Goal: Task Accomplishment & Management: Manage account settings

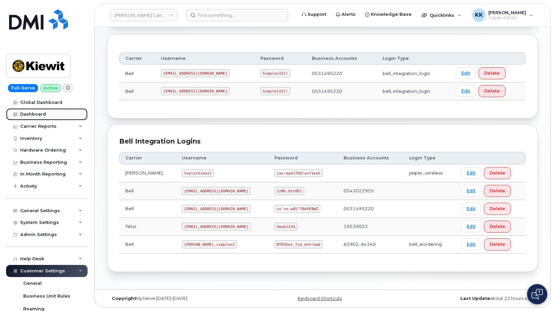
click at [43, 114] on div "Dashboard" at bounding box center [33, 114] width 26 height 5
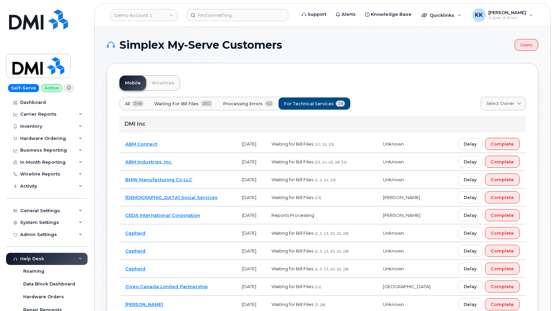
scroll to position [137, 0]
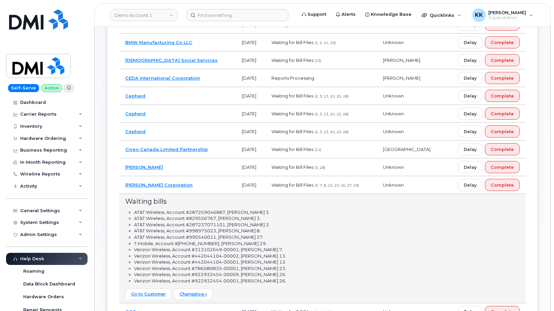
click at [179, 182] on td "Kiewit Corporation" at bounding box center [177, 185] width 116 height 18
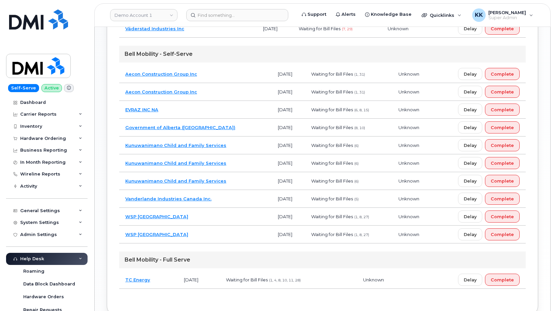
scroll to position [485, 0]
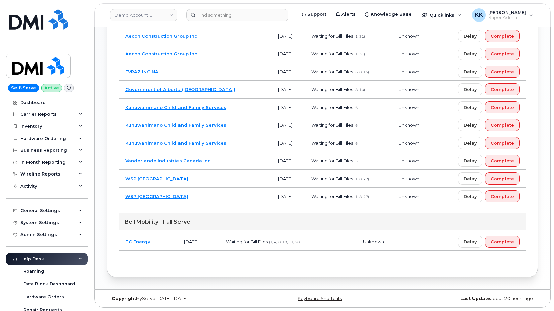
click at [165, 246] on td "TC Energy" at bounding box center [148, 242] width 59 height 18
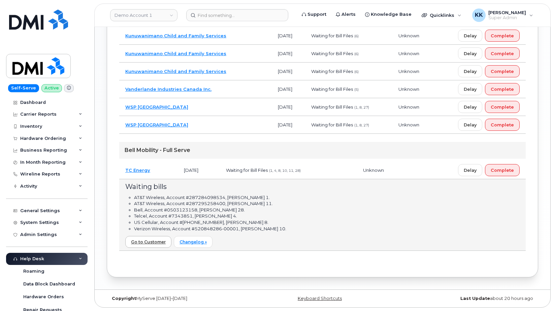
scroll to position [557, 0]
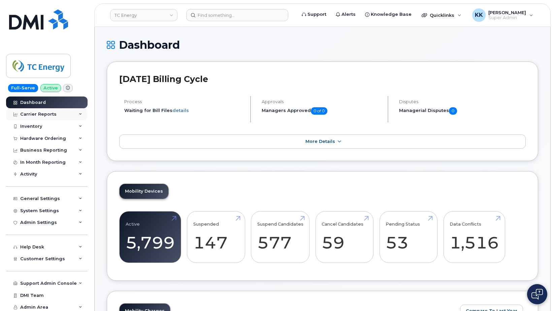
click at [42, 116] on div "Carrier Reports" at bounding box center [38, 114] width 36 height 5
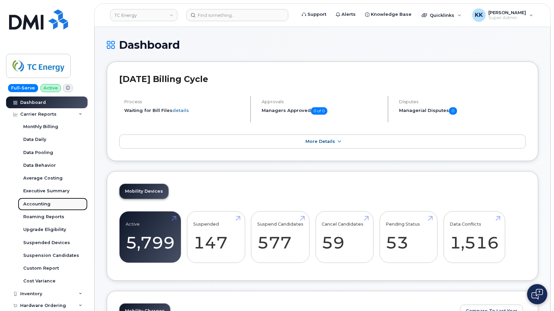
click at [42, 202] on div "Accounting" at bounding box center [36, 204] width 27 height 6
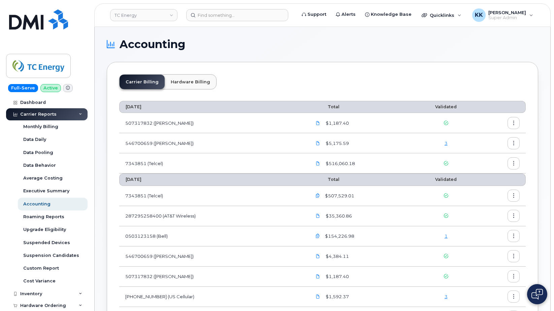
click at [447, 144] on link "3" at bounding box center [445, 143] width 3 height 5
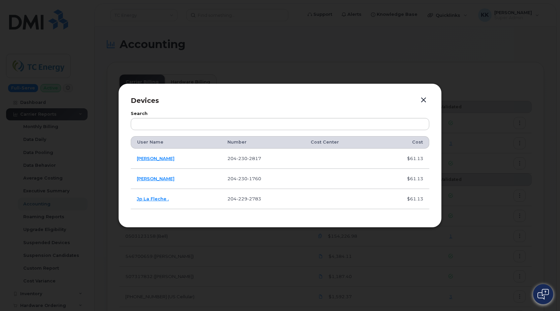
click at [424, 99] on button "button" at bounding box center [423, 100] width 10 height 9
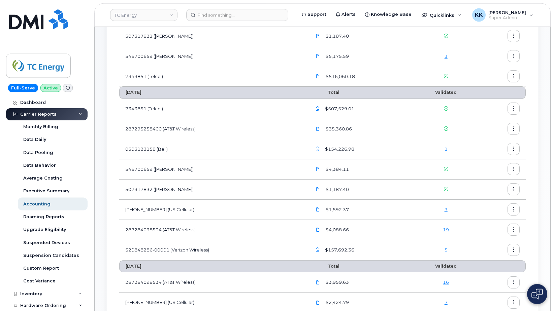
scroll to position [103, 0]
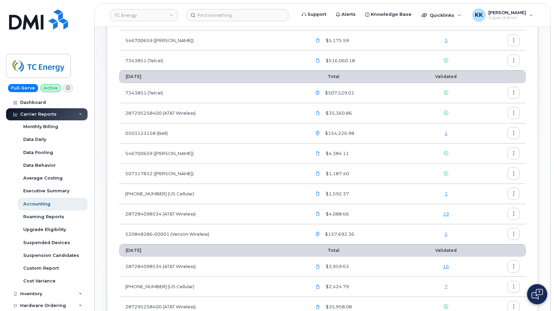
click at [446, 234] on link "5" at bounding box center [445, 234] width 3 height 5
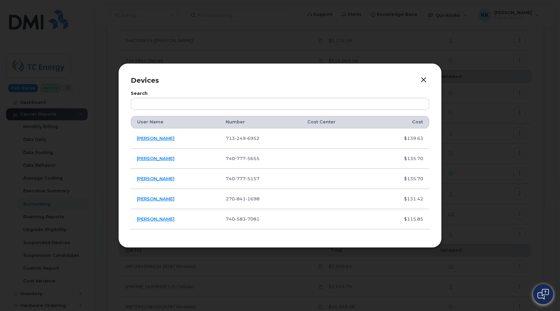
click at [420, 81] on p "Devices" at bounding box center [280, 81] width 298 height 10
click at [426, 79] on button "button" at bounding box center [423, 79] width 10 height 9
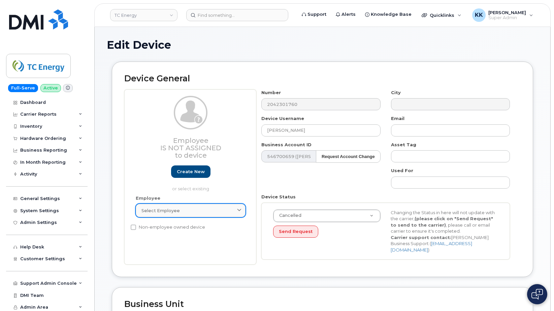
click at [193, 214] on link "Select employee" at bounding box center [191, 210] width 110 height 13
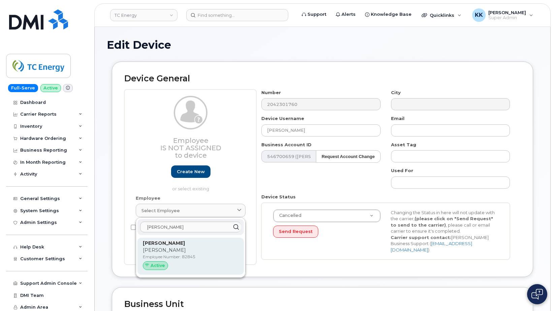
type input "kevin rait"
click at [200, 252] on p "Kevin" at bounding box center [191, 250] width 96 height 7
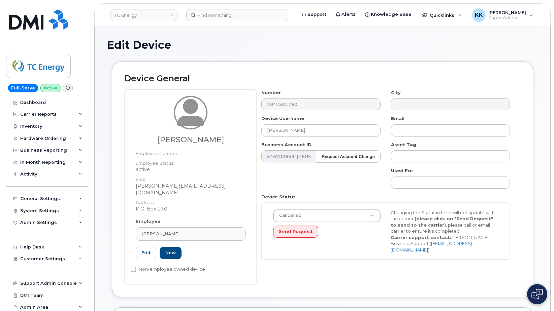
type input "82845"
type input "kevin_raitt@tcenergy.com"
type input "4119738"
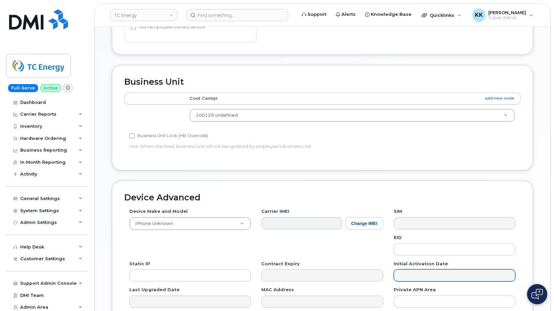
scroll to position [275, 0]
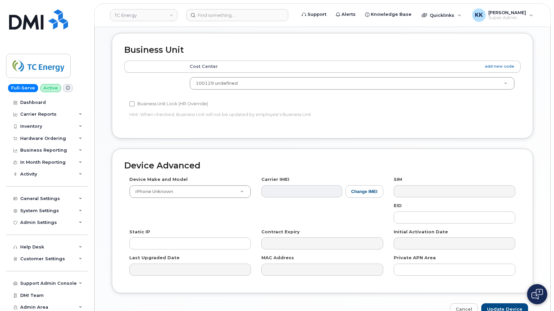
click at [504, 310] on div "Edit Device Device General Kevin Raitt Employee Number: Employee Status: active…" at bounding box center [323, 40] width 456 height 576
click at [504, 304] on input "Update Device" at bounding box center [504, 310] width 47 height 12
type input "Saving..."
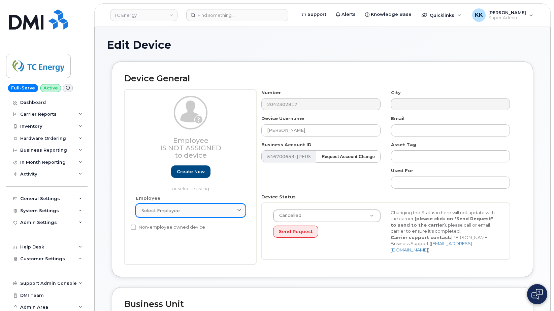
click at [194, 208] on link "Select employee" at bounding box center [191, 210] width 110 height 13
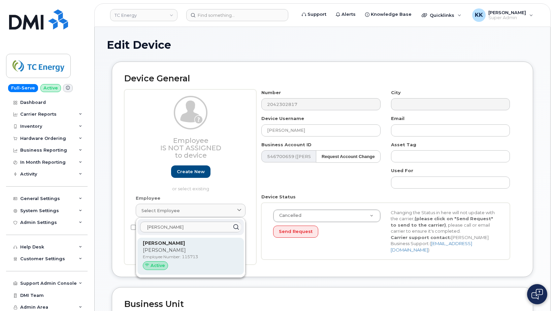
type input "[PERSON_NAME]"
click at [199, 252] on p "[PERSON_NAME]" at bounding box center [191, 250] width 96 height 7
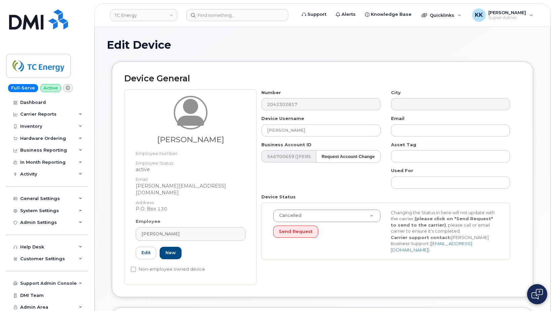
type input "115713"
type input "[PERSON_NAME][EMAIL_ADDRESS][DOMAIN_NAME]"
type input "4119738"
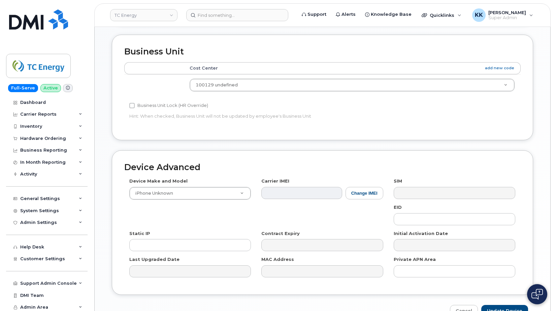
scroll to position [306, 0]
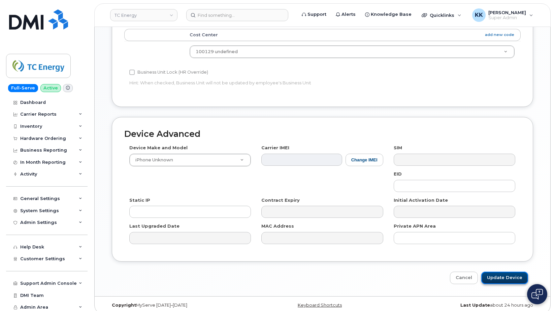
click at [509, 272] on input "Update Device" at bounding box center [504, 278] width 47 height 12
type input "Saving..."
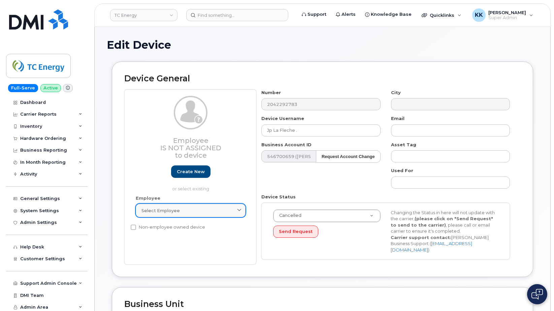
click at [199, 213] on div "Select employee" at bounding box center [190, 211] width 98 height 6
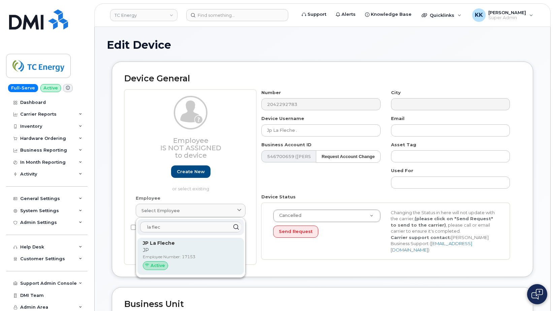
type input "la flec"
click at [177, 255] on p "Employee Number: 17153" at bounding box center [191, 257] width 96 height 6
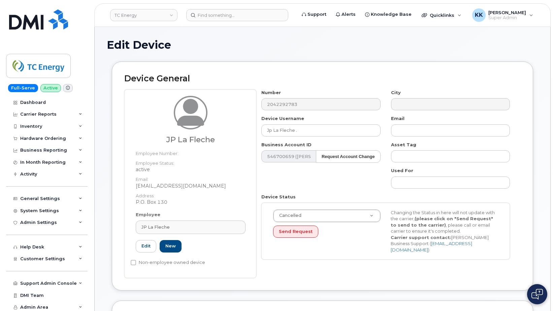
type input "17153"
type input "JP La Fleche"
type input "jp_lafleche@tcenergy.com"
type input "4119738"
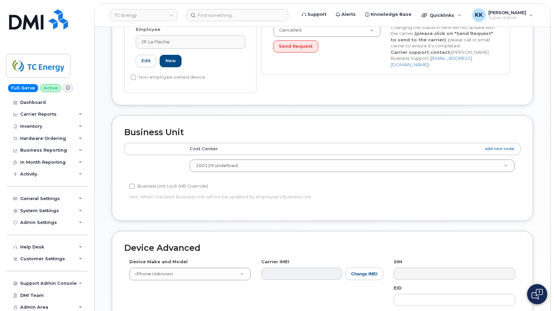
scroll to position [306, 0]
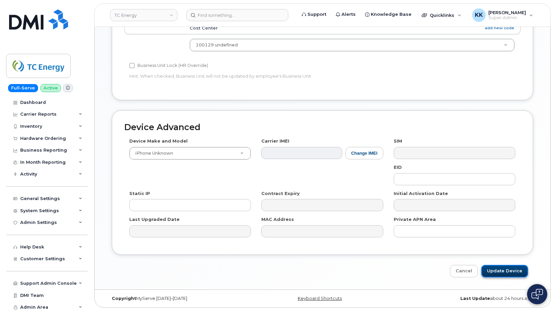
click at [521, 273] on input "Update Device" at bounding box center [504, 271] width 47 height 12
type input "Saving..."
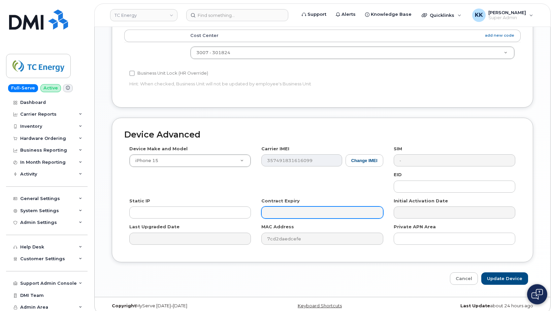
scroll to position [321, 0]
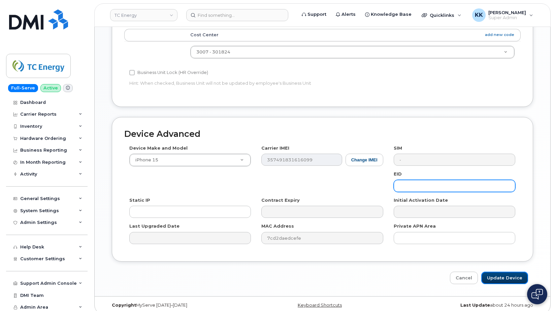
drag, startPoint x: 507, startPoint y: 272, endPoint x: 439, endPoint y: 183, distance: 111.9
click at [506, 272] on input "Update Device" at bounding box center [504, 278] width 47 height 12
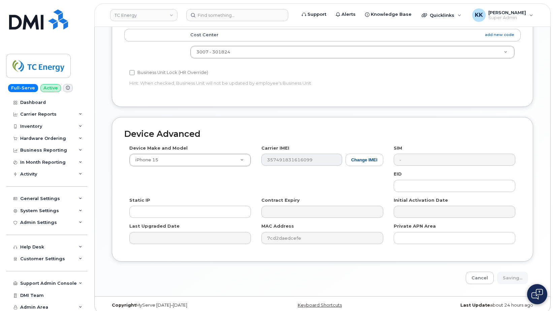
type input "Saving..."
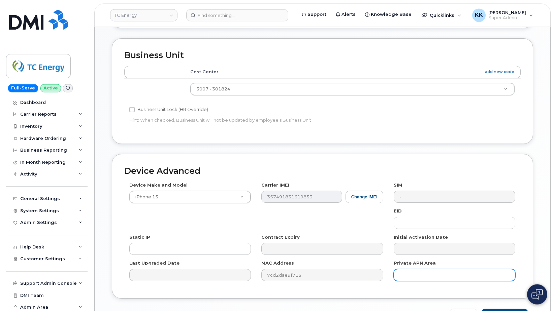
scroll to position [321, 0]
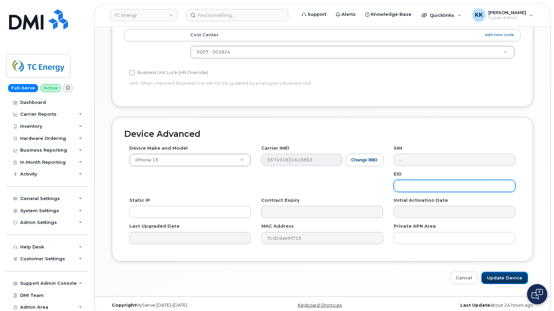
drag, startPoint x: 508, startPoint y: 276, endPoint x: 460, endPoint y: 176, distance: 110.2
click at [507, 276] on input "Update Device" at bounding box center [504, 278] width 47 height 12
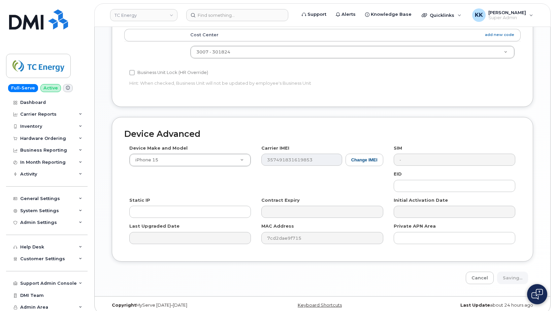
type input "Saving..."
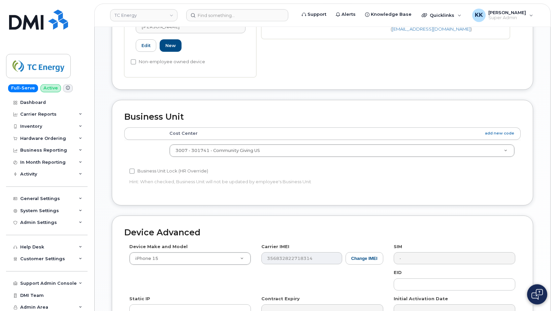
scroll to position [321, 0]
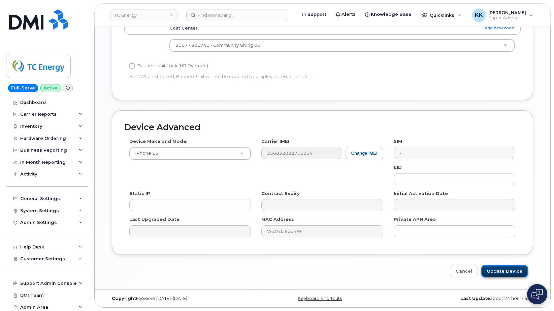
click at [500, 272] on input "Update Device" at bounding box center [504, 271] width 47 height 12
type input "Saving..."
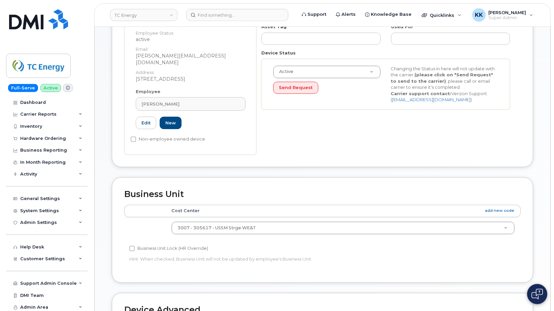
scroll to position [321, 0]
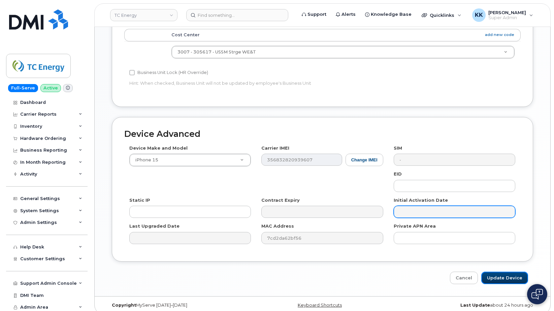
click at [507, 273] on input "Update Device" at bounding box center [504, 278] width 47 height 12
type input "Saving..."
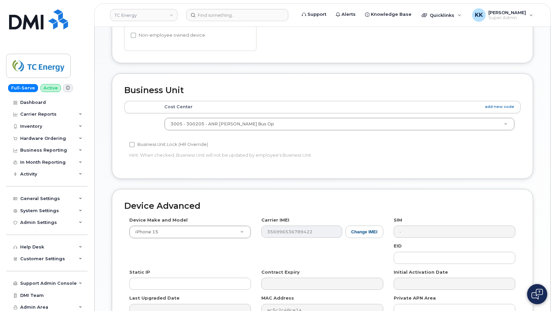
scroll to position [321, 0]
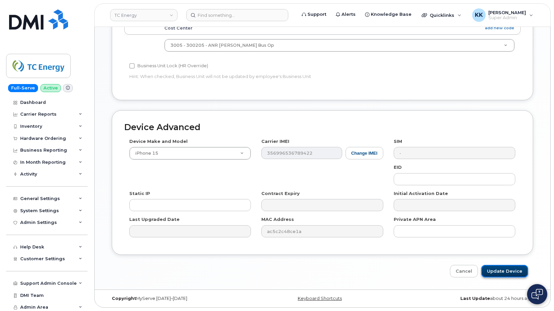
click at [517, 272] on input "Update Device" at bounding box center [504, 271] width 47 height 12
type input "Saving..."
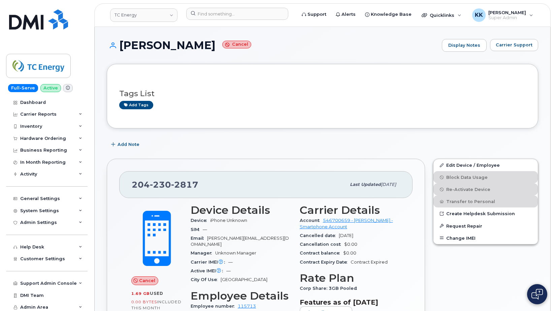
scroll to position [431, 0]
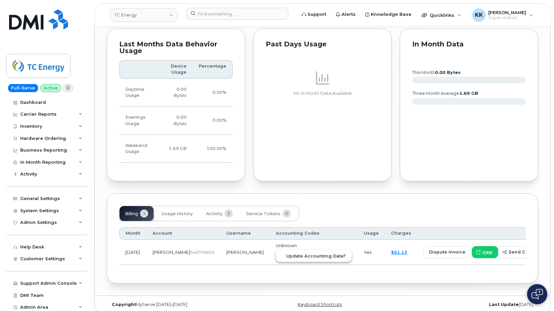
click at [291, 255] on button "Update Accounting Data?" at bounding box center [314, 256] width 76 height 12
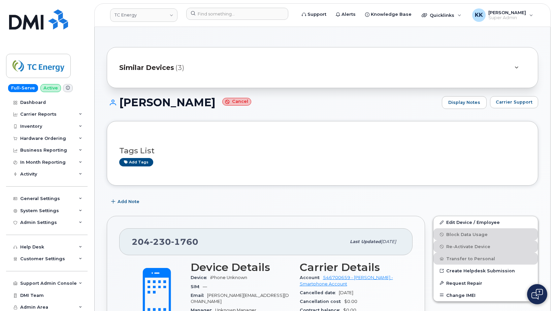
scroll to position [482, 0]
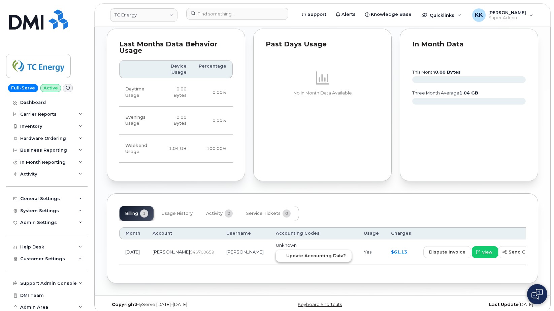
click at [286, 253] on span "Update Accounting Data?" at bounding box center [316, 256] width 60 height 6
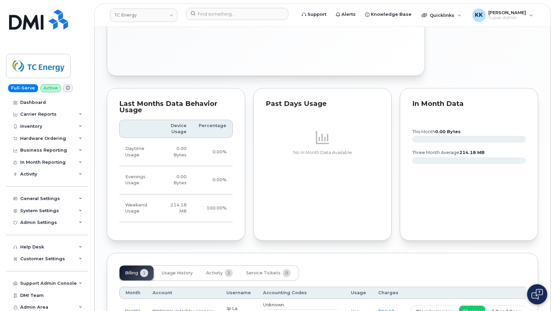
scroll to position [482, 0]
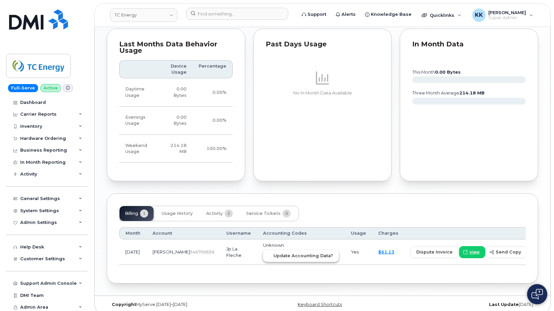
click at [273, 253] on span "Update Accounting Data?" at bounding box center [303, 256] width 60 height 6
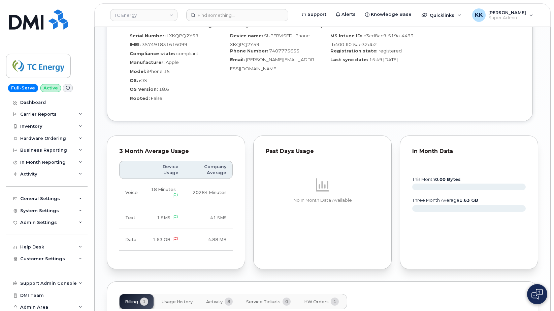
scroll to position [498, 0]
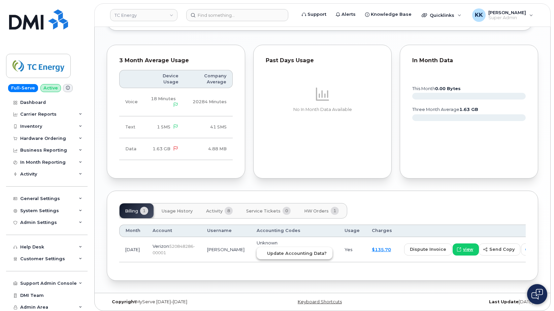
click at [281, 251] on span "Update Accounting Data?" at bounding box center [297, 254] width 60 height 6
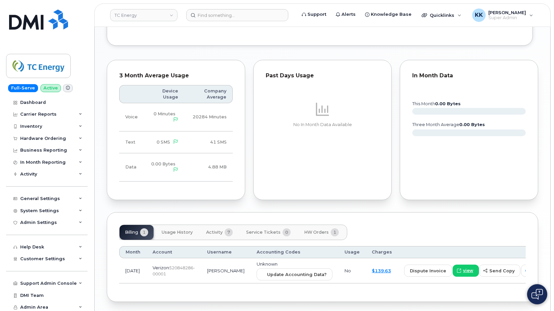
scroll to position [510, 0]
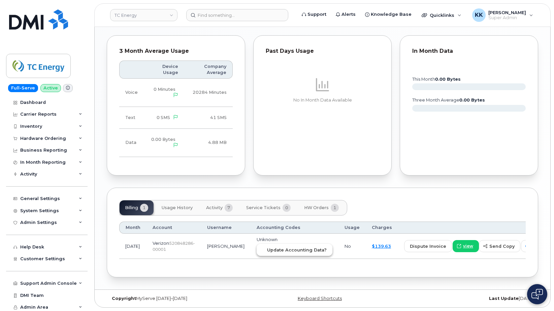
click at [272, 251] on button "Update Accounting Data?" at bounding box center [295, 250] width 76 height 12
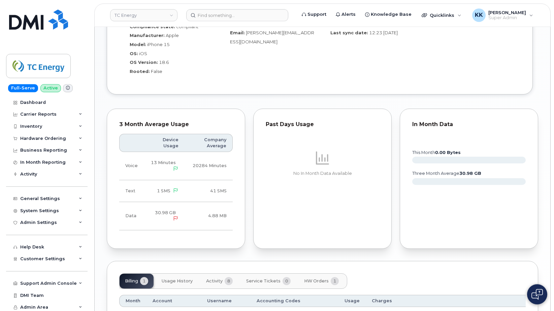
scroll to position [498, 0]
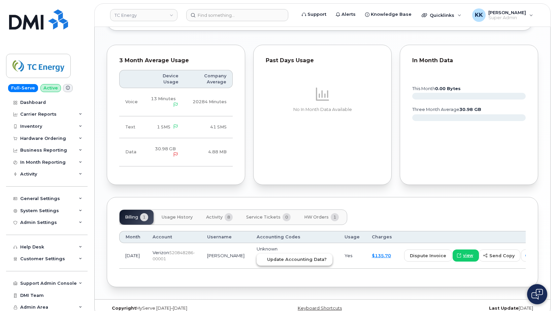
click at [273, 257] on span "Update Accounting Data?" at bounding box center [297, 260] width 60 height 6
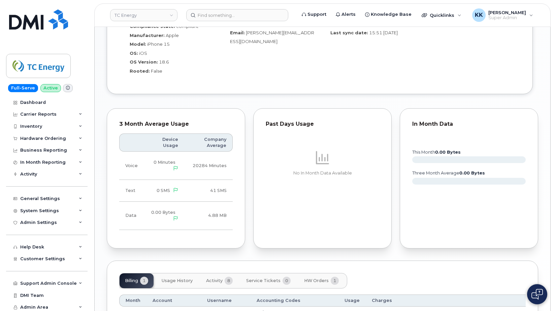
scroll to position [510, 0]
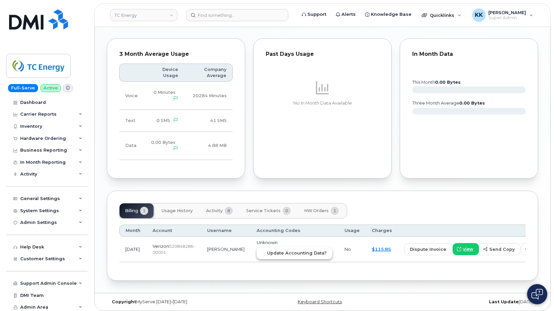
click at [271, 250] on span "Update Accounting Data?" at bounding box center [297, 253] width 60 height 6
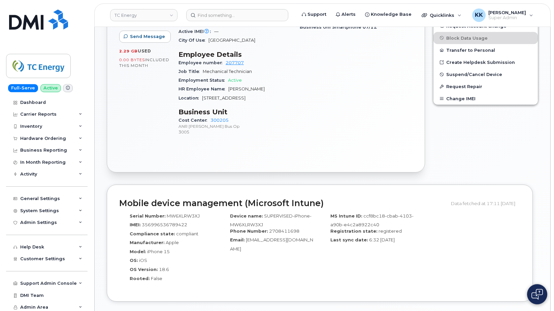
scroll to position [504, 0]
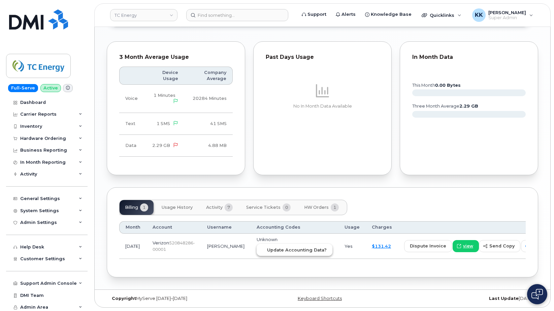
click at [282, 248] on span "Update Accounting Data?" at bounding box center [297, 250] width 60 height 6
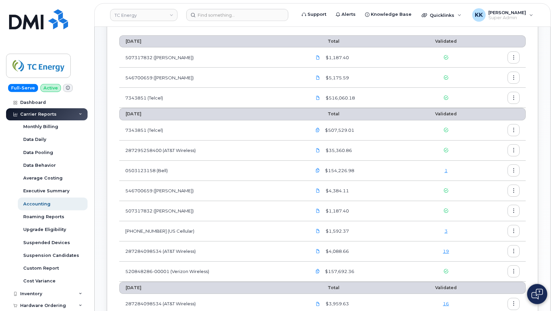
scroll to position [69, 0]
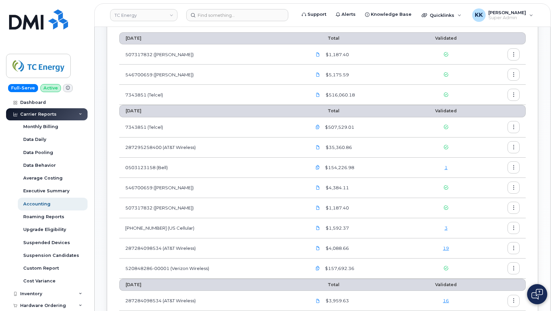
click at [447, 169] on link "1" at bounding box center [445, 167] width 3 height 5
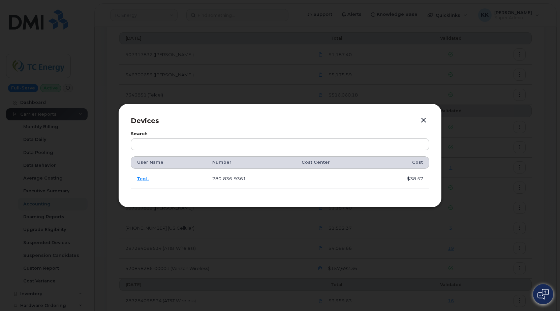
click at [424, 122] on button "button" at bounding box center [423, 120] width 10 height 9
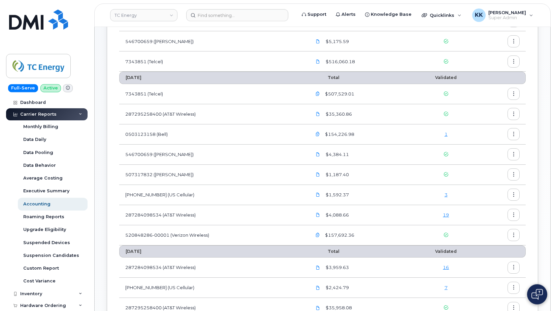
scroll to position [103, 0]
click at [447, 194] on link "3" at bounding box center [445, 193] width 3 height 5
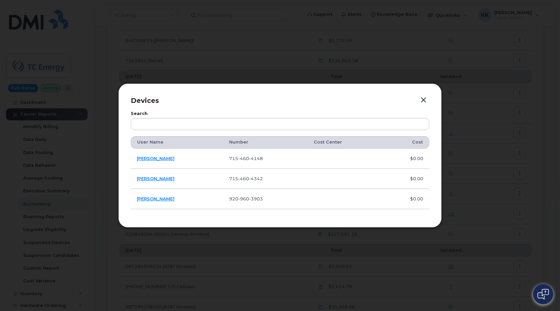
click at [421, 99] on button "button" at bounding box center [423, 100] width 10 height 9
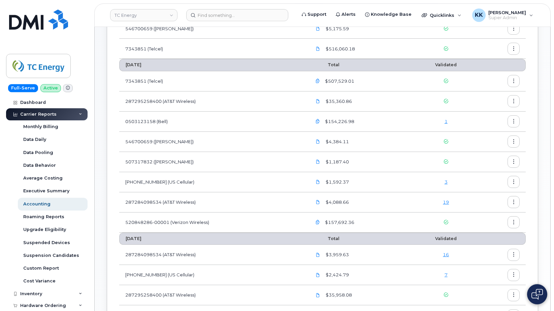
scroll to position [114, 0]
